Goal: Task Accomplishment & Management: Manage account settings

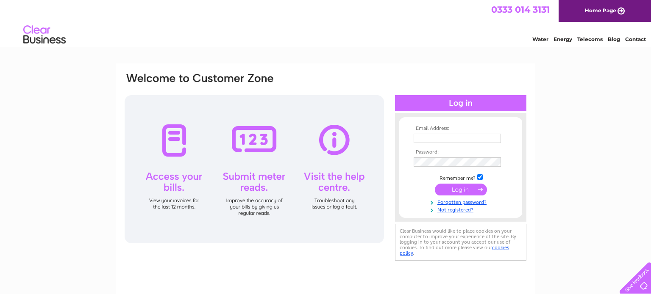
type input "nick@cornwallandbeyond.com"
click at [480, 178] on input "checkbox" at bounding box center [480, 178] width 6 height 6
checkbox input "true"
click at [471, 189] on input "submit" at bounding box center [461, 190] width 52 height 12
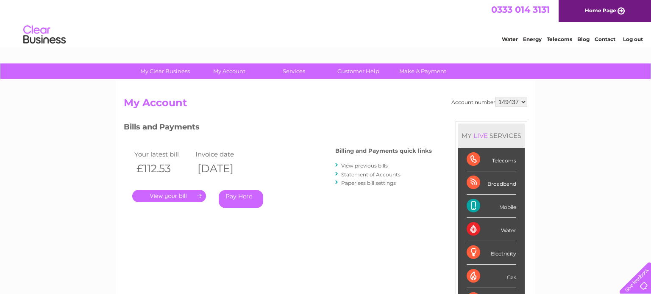
click at [164, 197] on link "." at bounding box center [169, 196] width 74 height 12
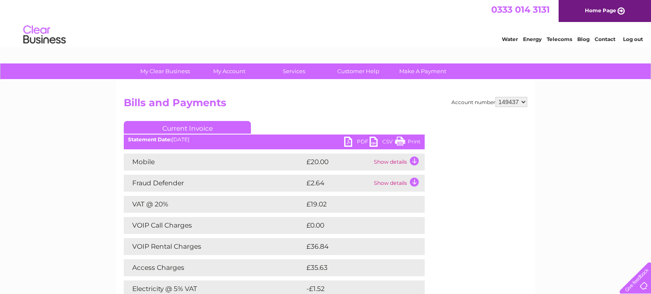
click at [401, 142] on link "Print" at bounding box center [407, 143] width 25 height 12
